Goal: Information Seeking & Learning: Learn about a topic

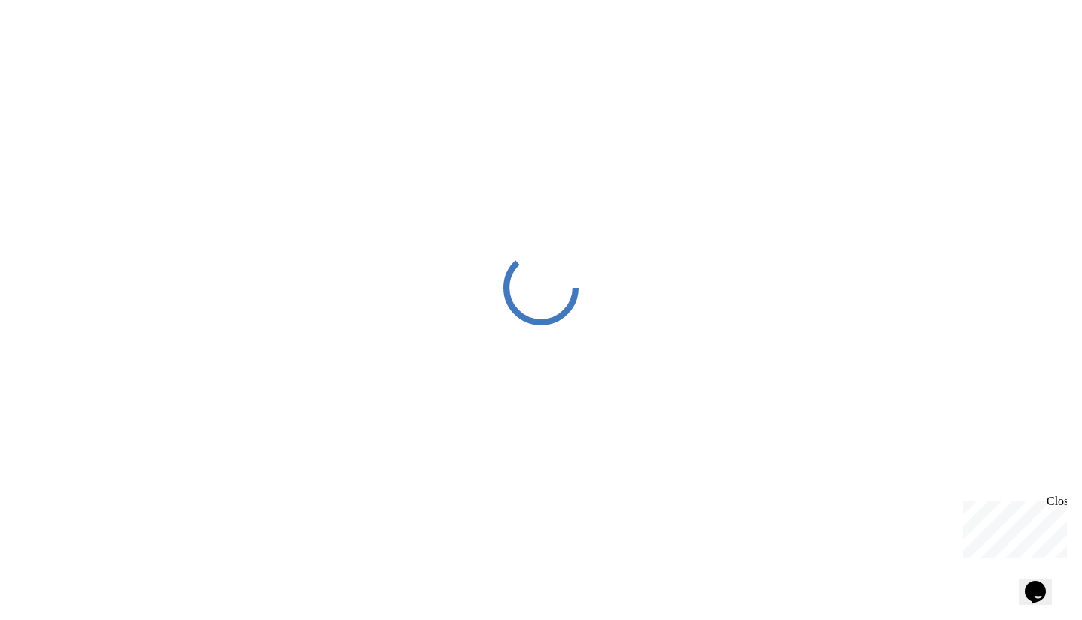
click at [1061, 497] on div "Close" at bounding box center [1055, 503] width 19 height 19
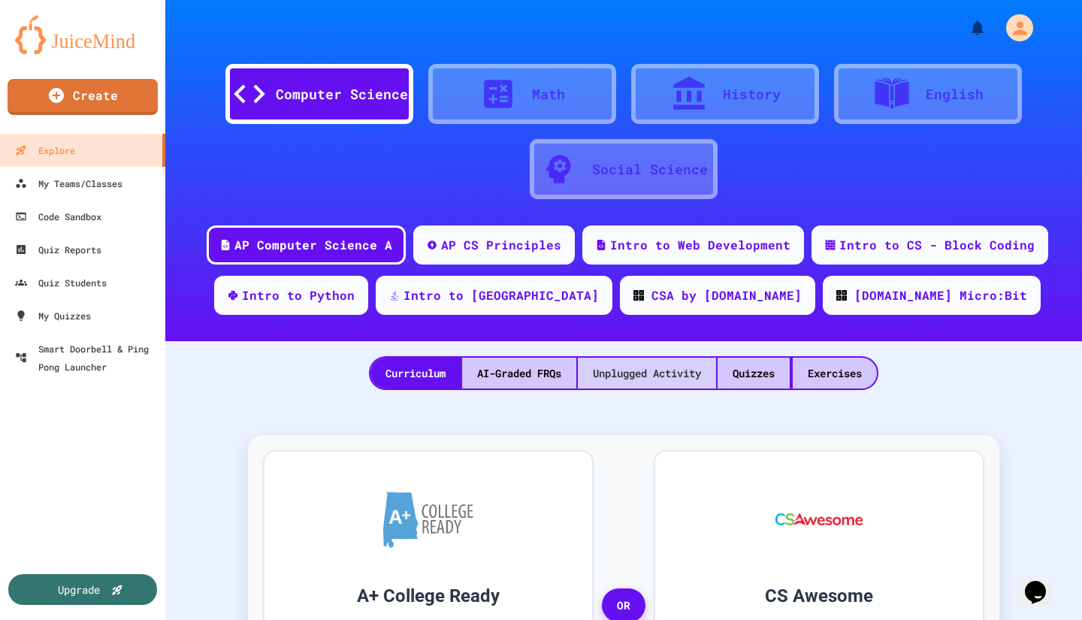
scroll to position [96, 0]
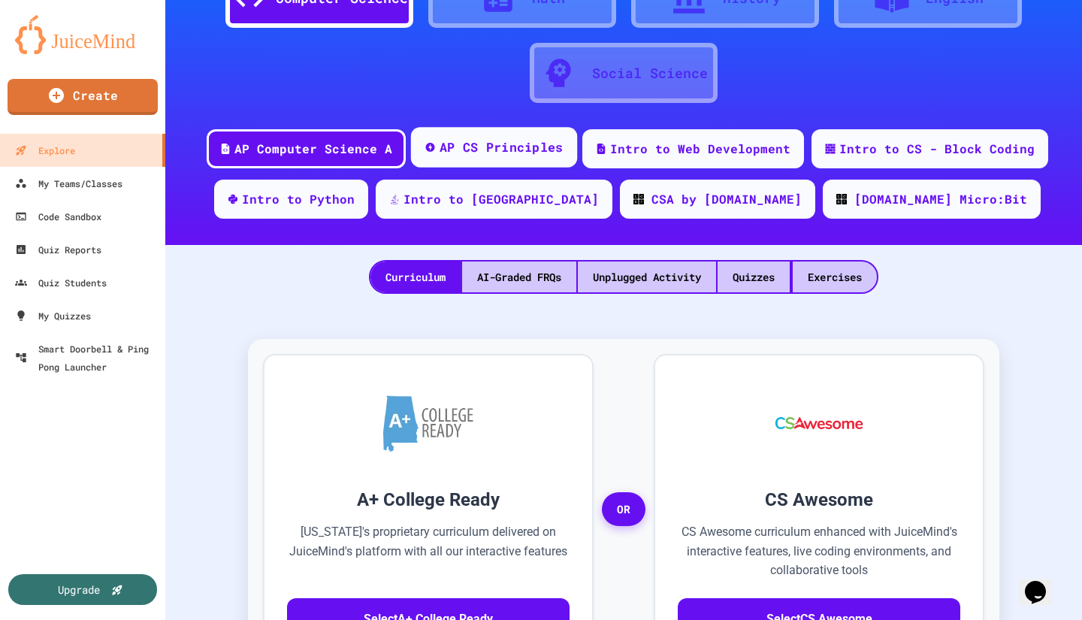
click at [459, 146] on div "AP CS Principles" at bounding box center [501, 147] width 124 height 19
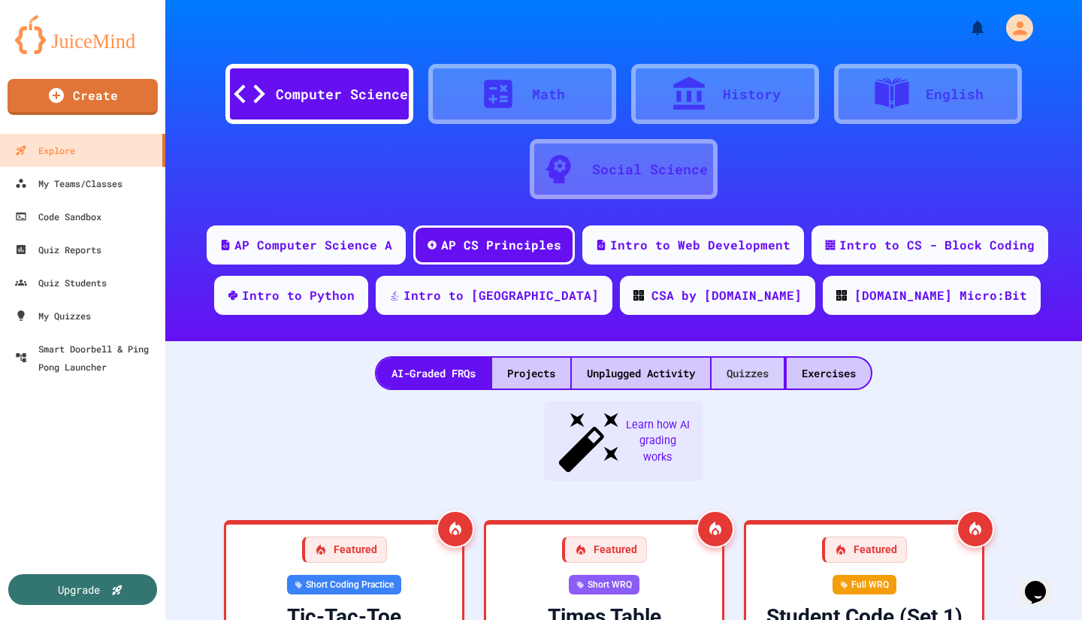
click at [750, 382] on div "Quizzes" at bounding box center [747, 373] width 72 height 31
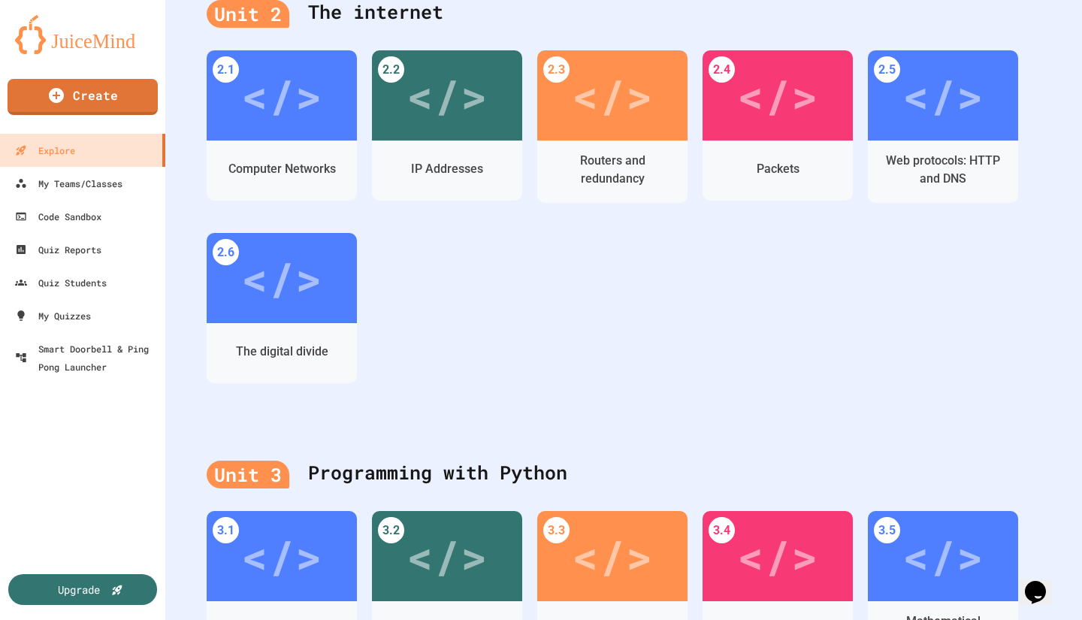
scroll to position [652, 0]
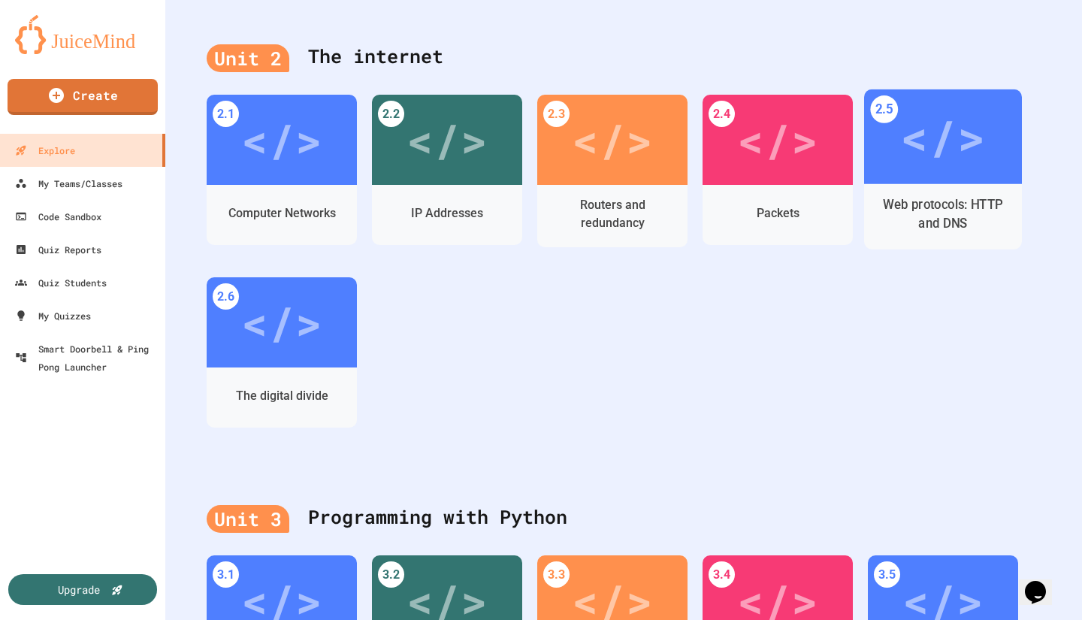
click at [876, 234] on div "Web protocols: HTTP and DNS" at bounding box center [943, 215] width 134 height 38
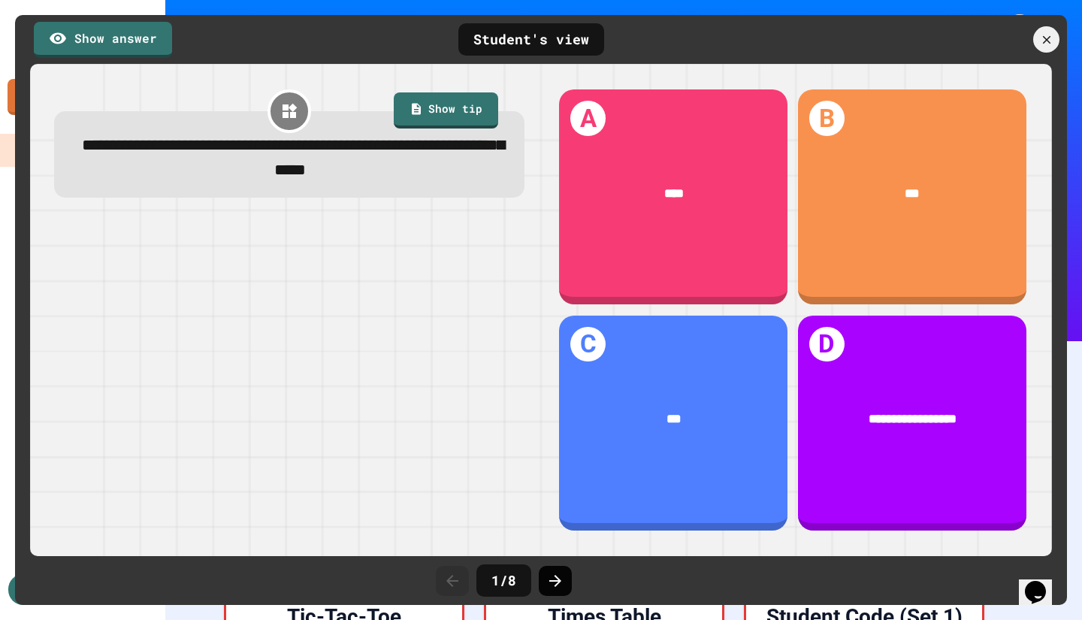
click at [551, 584] on icon at bounding box center [555, 581] width 18 height 18
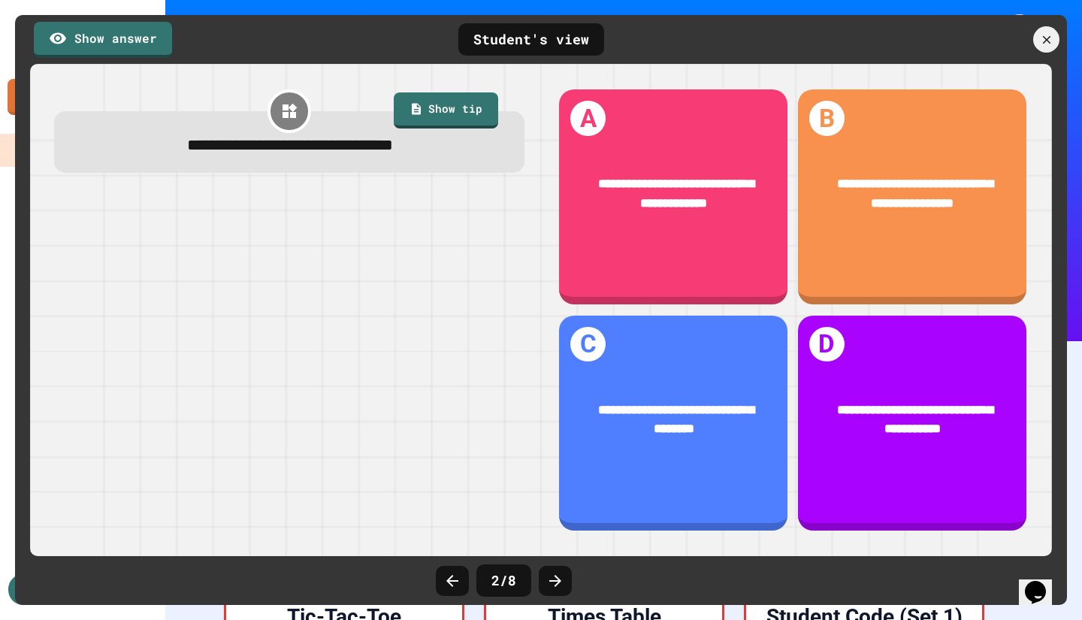
click at [551, 584] on icon at bounding box center [555, 581] width 18 height 18
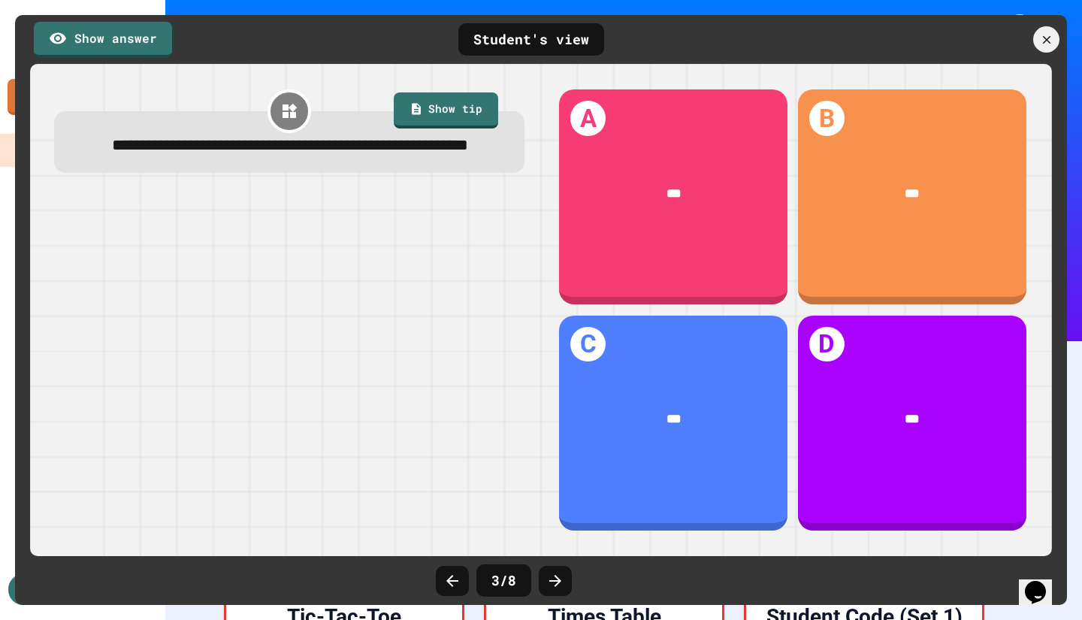
click at [551, 584] on icon at bounding box center [555, 581] width 18 height 18
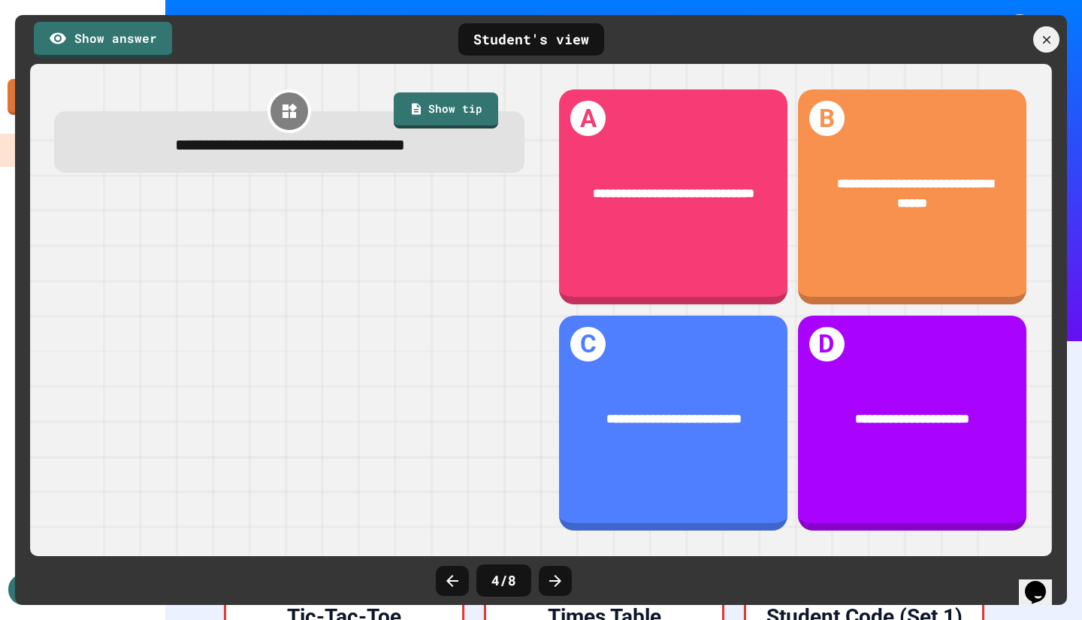
click at [551, 584] on icon at bounding box center [555, 581] width 18 height 18
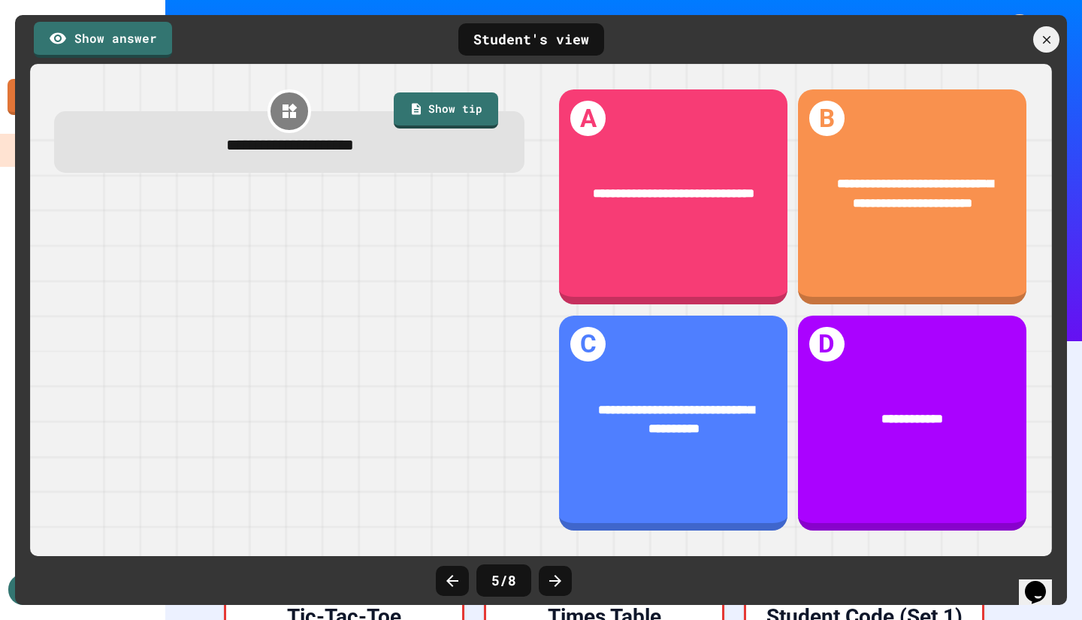
click at [551, 584] on icon at bounding box center [555, 581] width 18 height 18
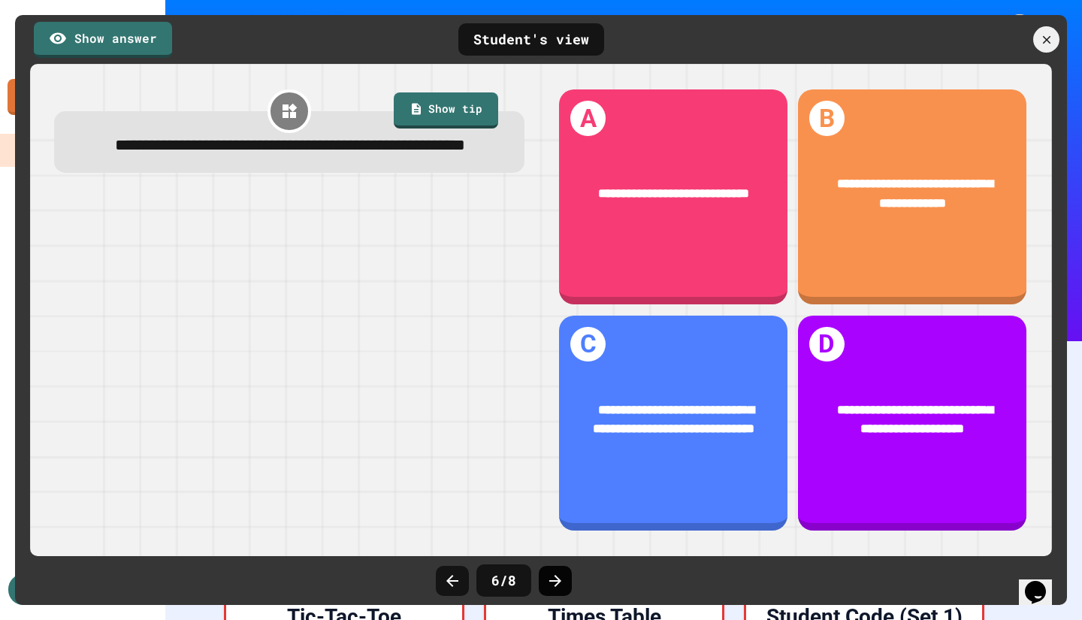
click at [550, 578] on icon at bounding box center [555, 581] width 18 height 18
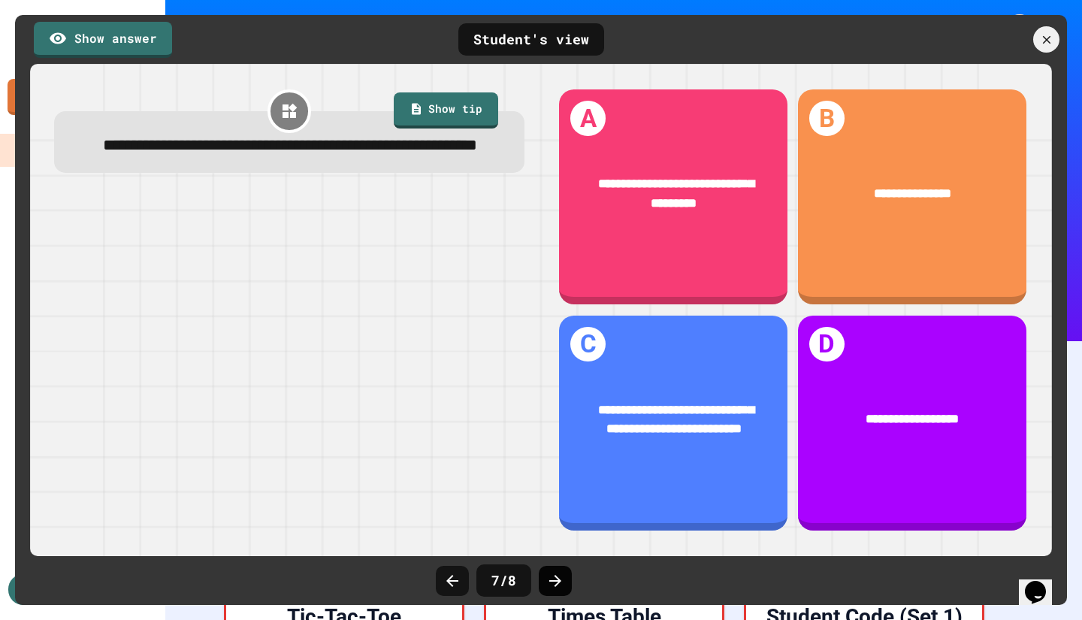
click at [550, 578] on icon at bounding box center [555, 581] width 18 height 18
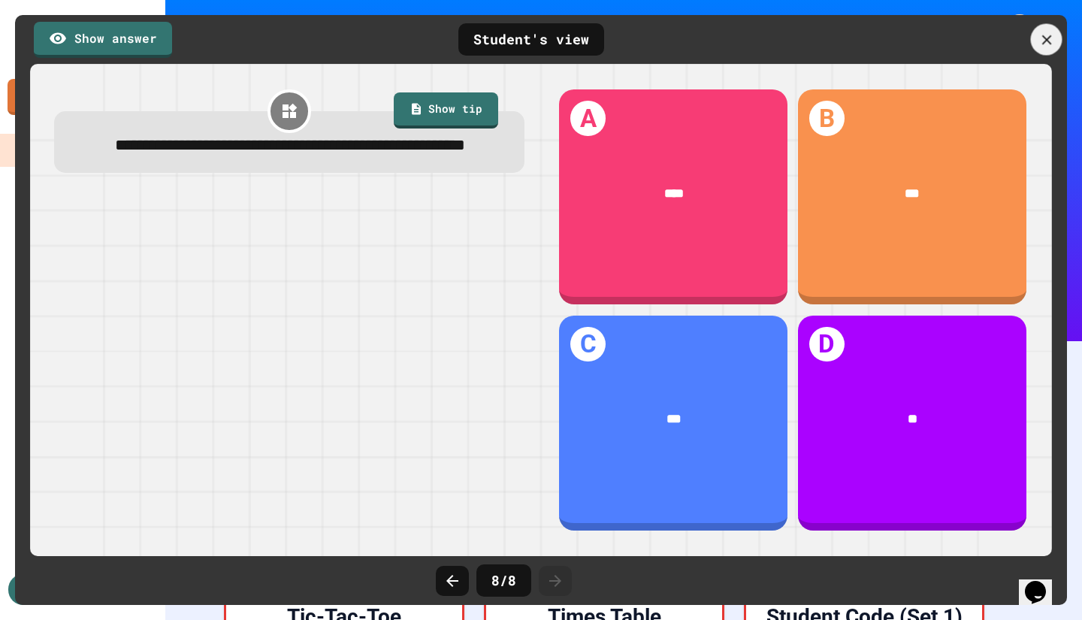
click at [1042, 39] on icon at bounding box center [1046, 40] width 17 height 17
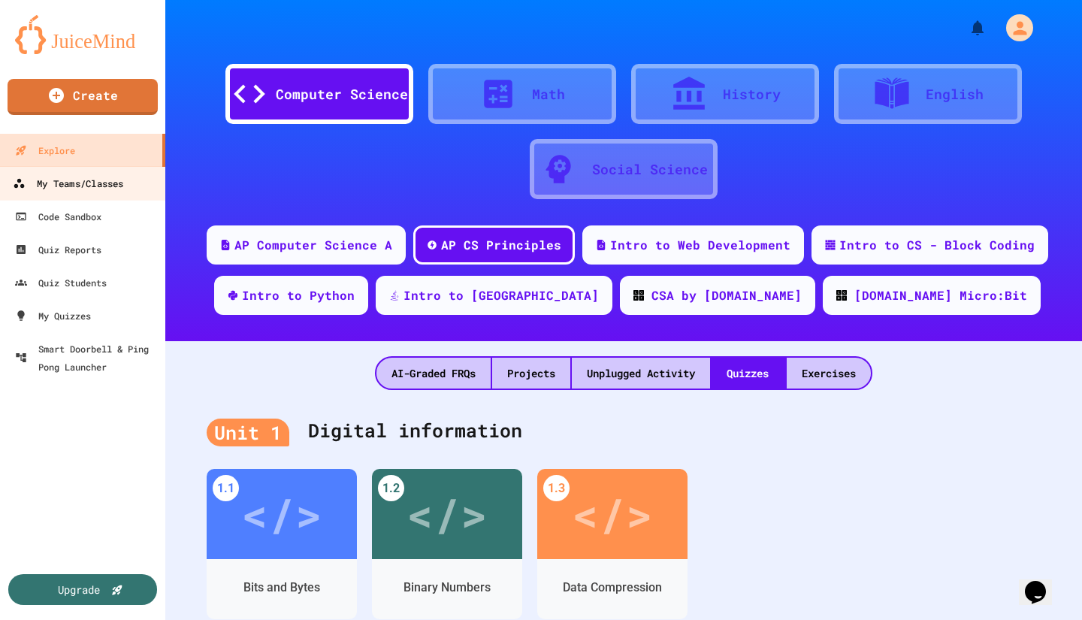
click at [51, 187] on div "My Teams/Classes" at bounding box center [68, 183] width 110 height 19
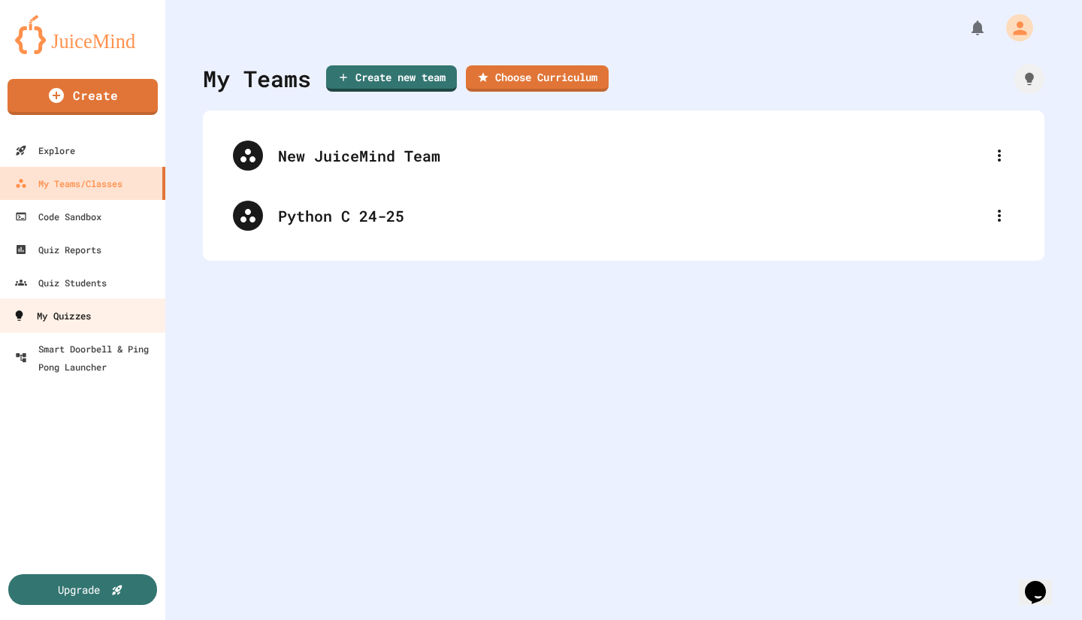
click at [77, 310] on div "My Quizzes" at bounding box center [52, 315] width 78 height 19
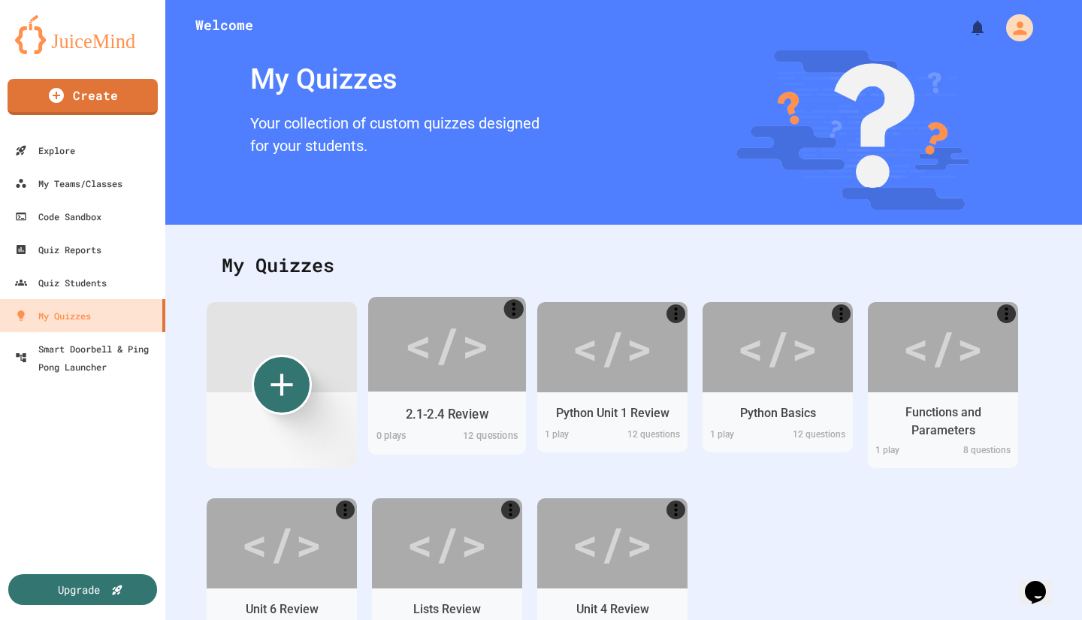
click at [446, 394] on div "2.1-2.4 Review 0 play s 12 questions" at bounding box center [447, 422] width 158 height 63
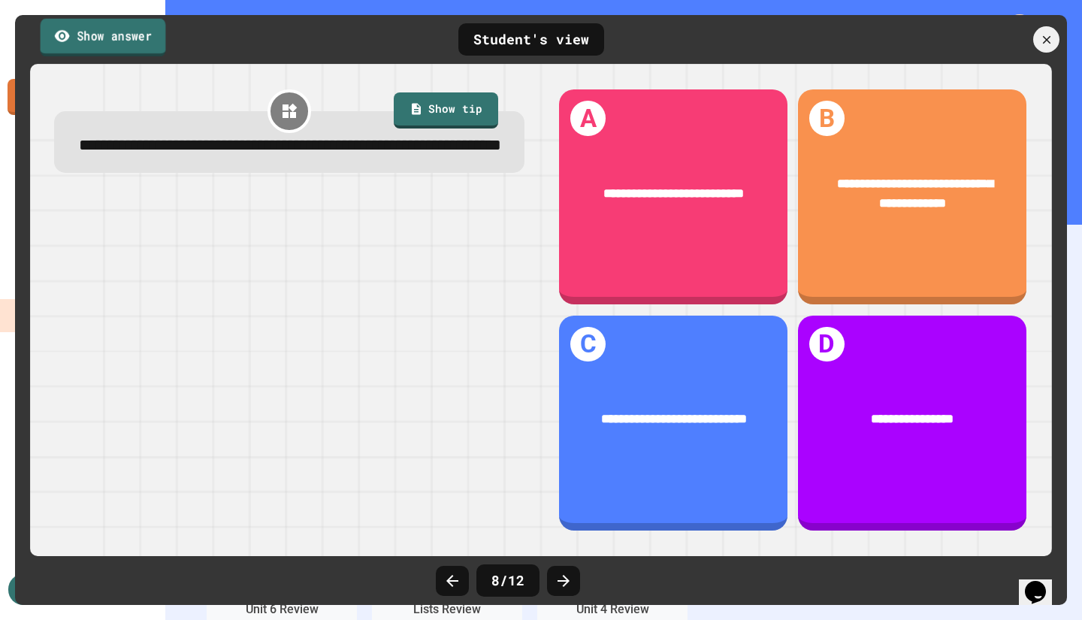
click at [122, 40] on link "Show answer" at bounding box center [103, 37] width 125 height 38
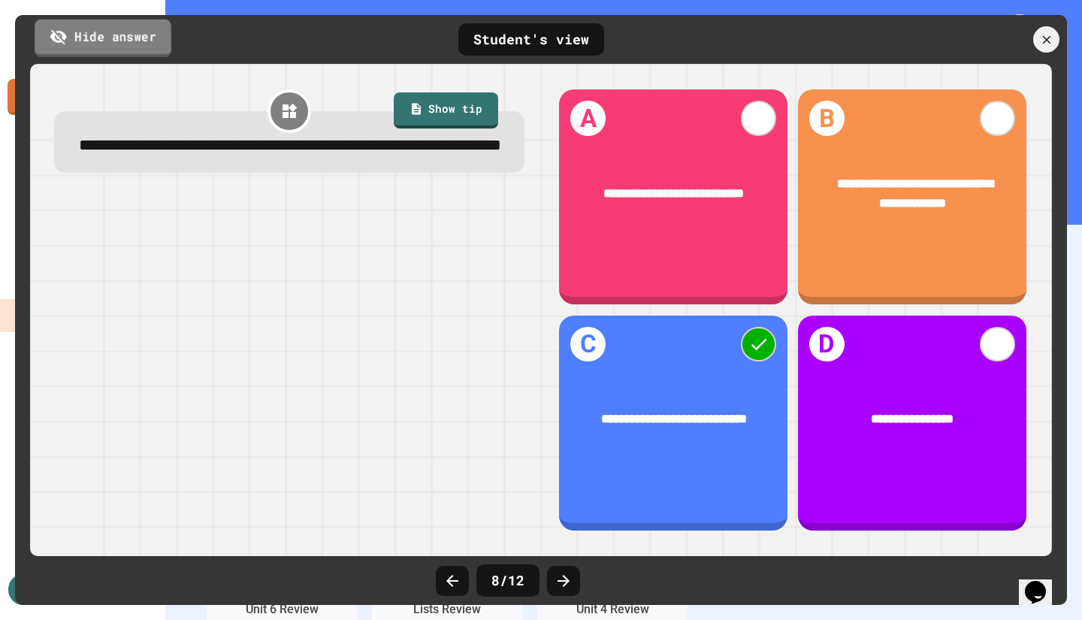
click at [134, 39] on link "Hide answer" at bounding box center [103, 38] width 137 height 38
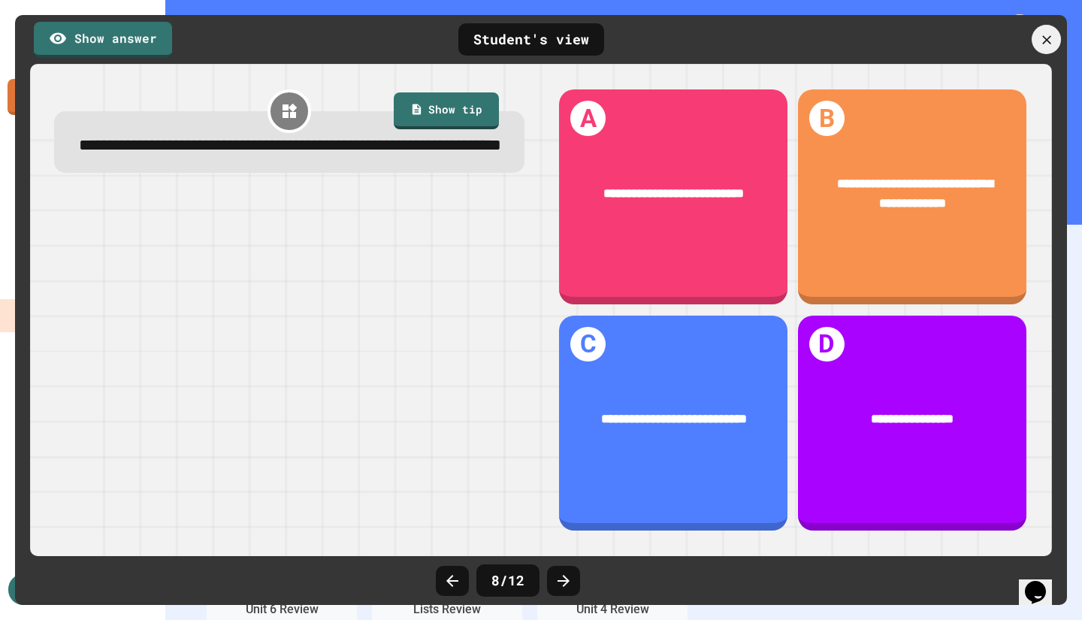
click at [1046, 36] on icon at bounding box center [1045, 39] width 15 height 15
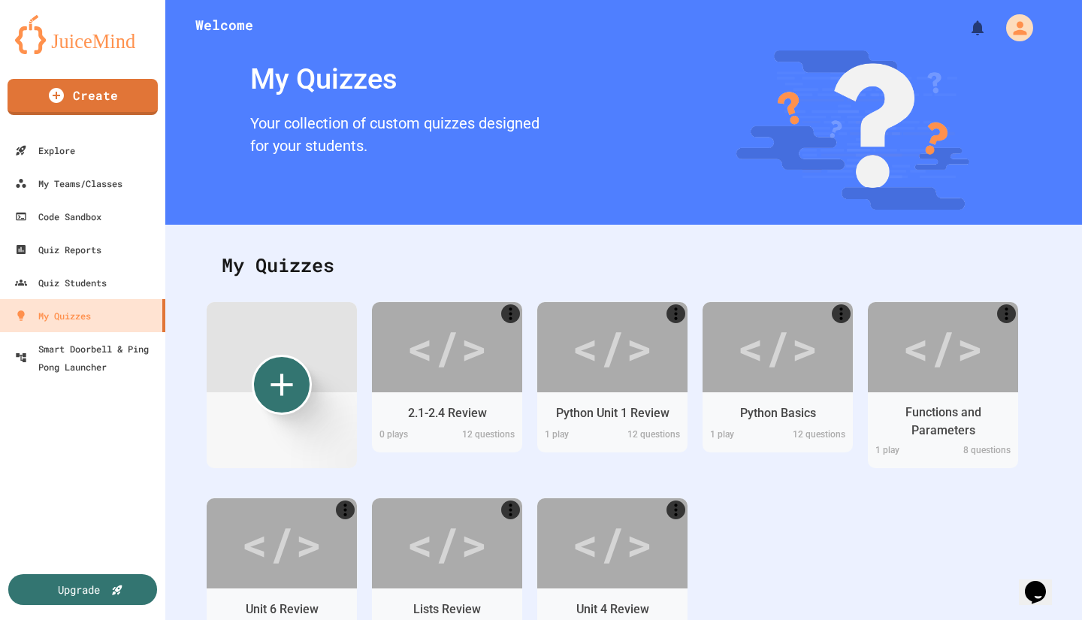
scroll to position [4, 0]
